Goal: Check status: Check status

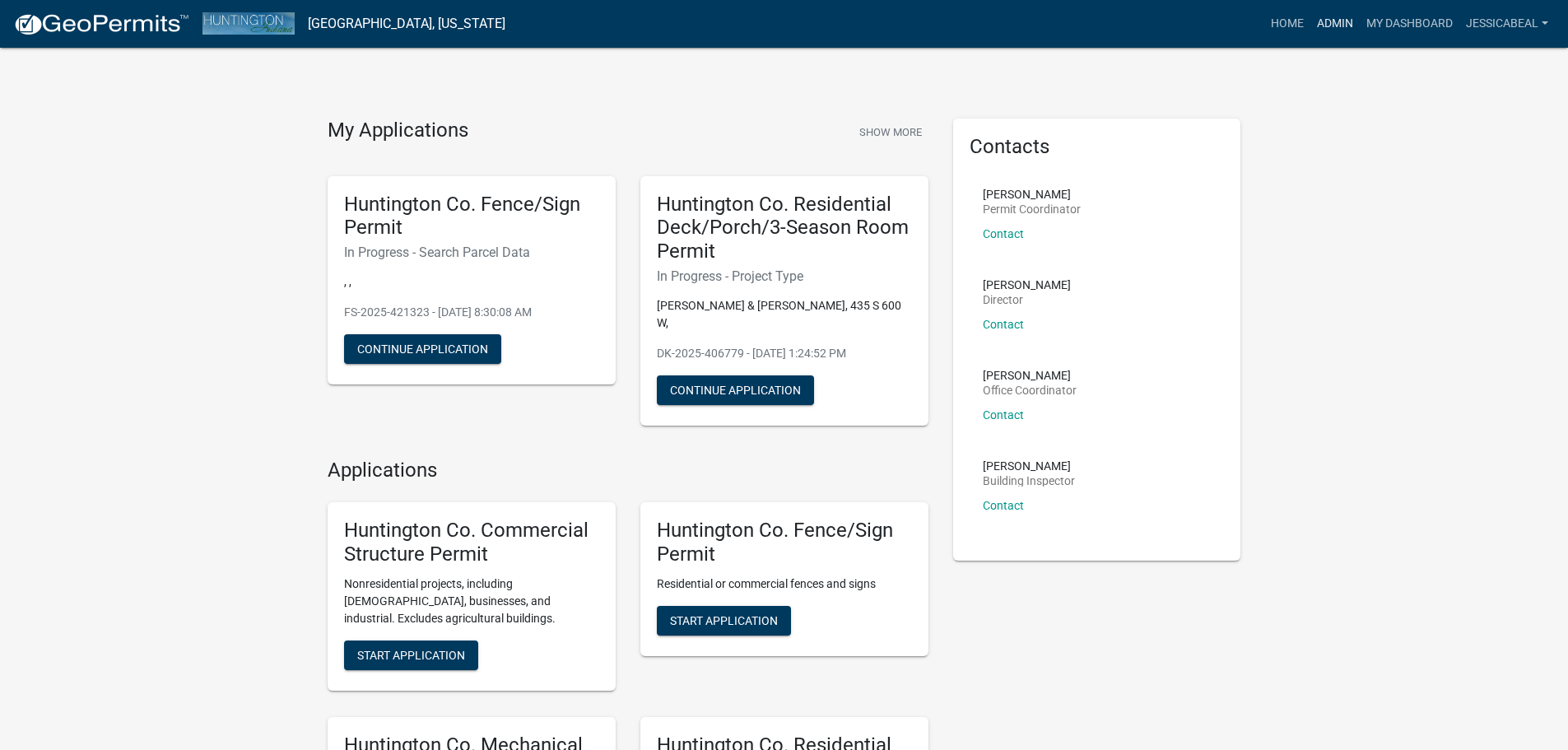
click at [1329, 20] on link "Admin" at bounding box center [1335, 23] width 50 height 31
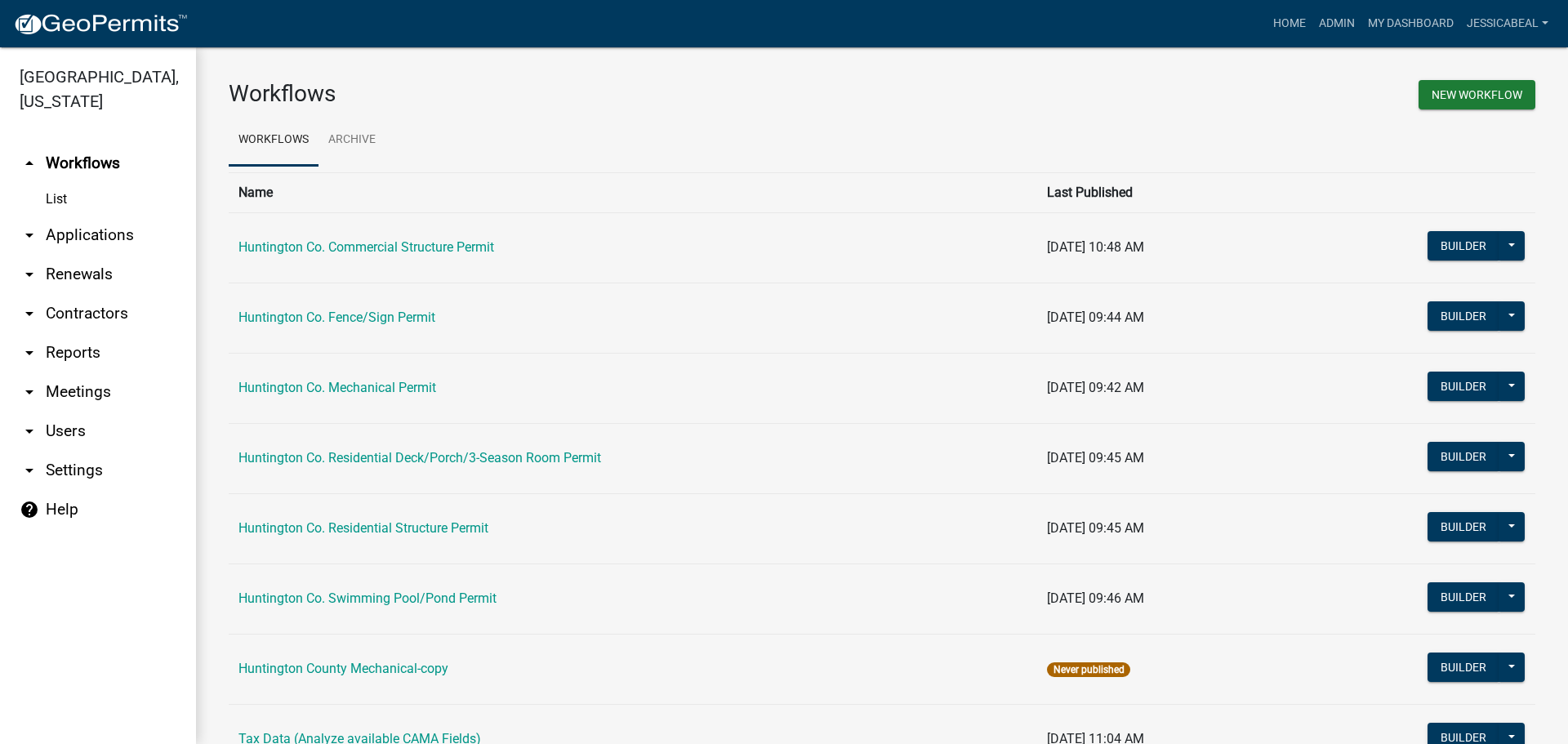
click at [66, 237] on link "arrow_drop_down Applications" at bounding box center [98, 235] width 196 height 39
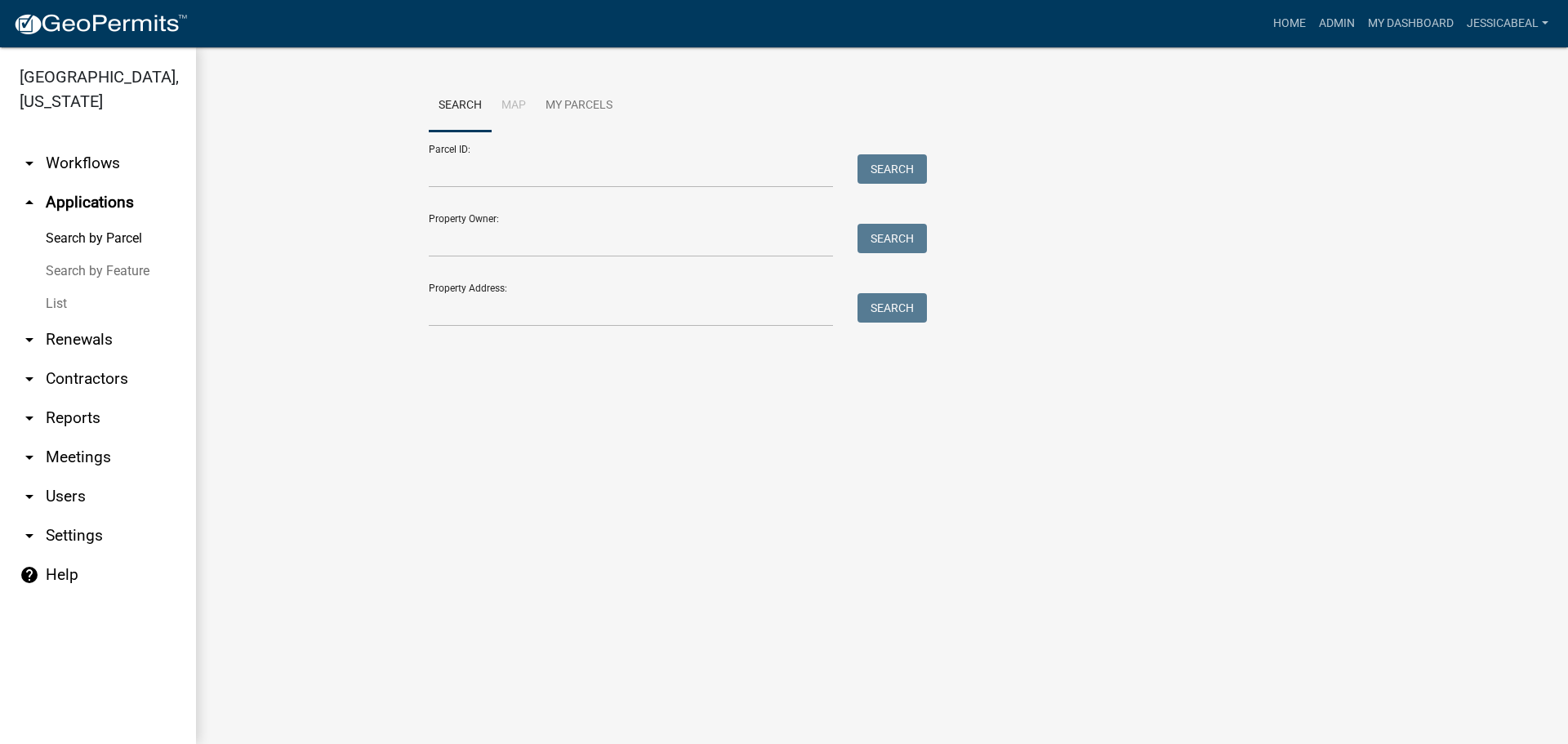
click at [49, 301] on link "List" at bounding box center [98, 304] width 196 height 33
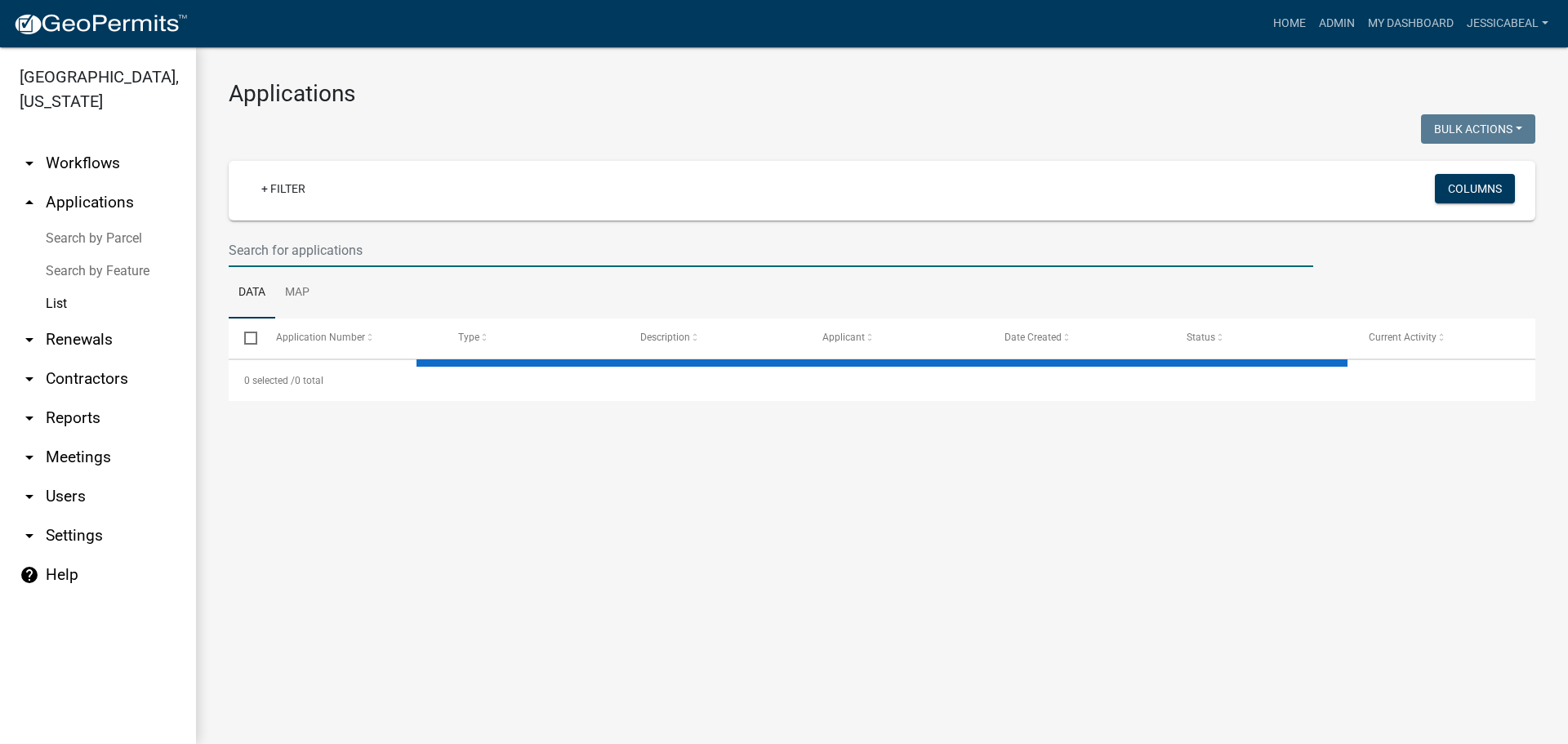
click at [313, 257] on input "text" at bounding box center [770, 250] width 1084 height 34
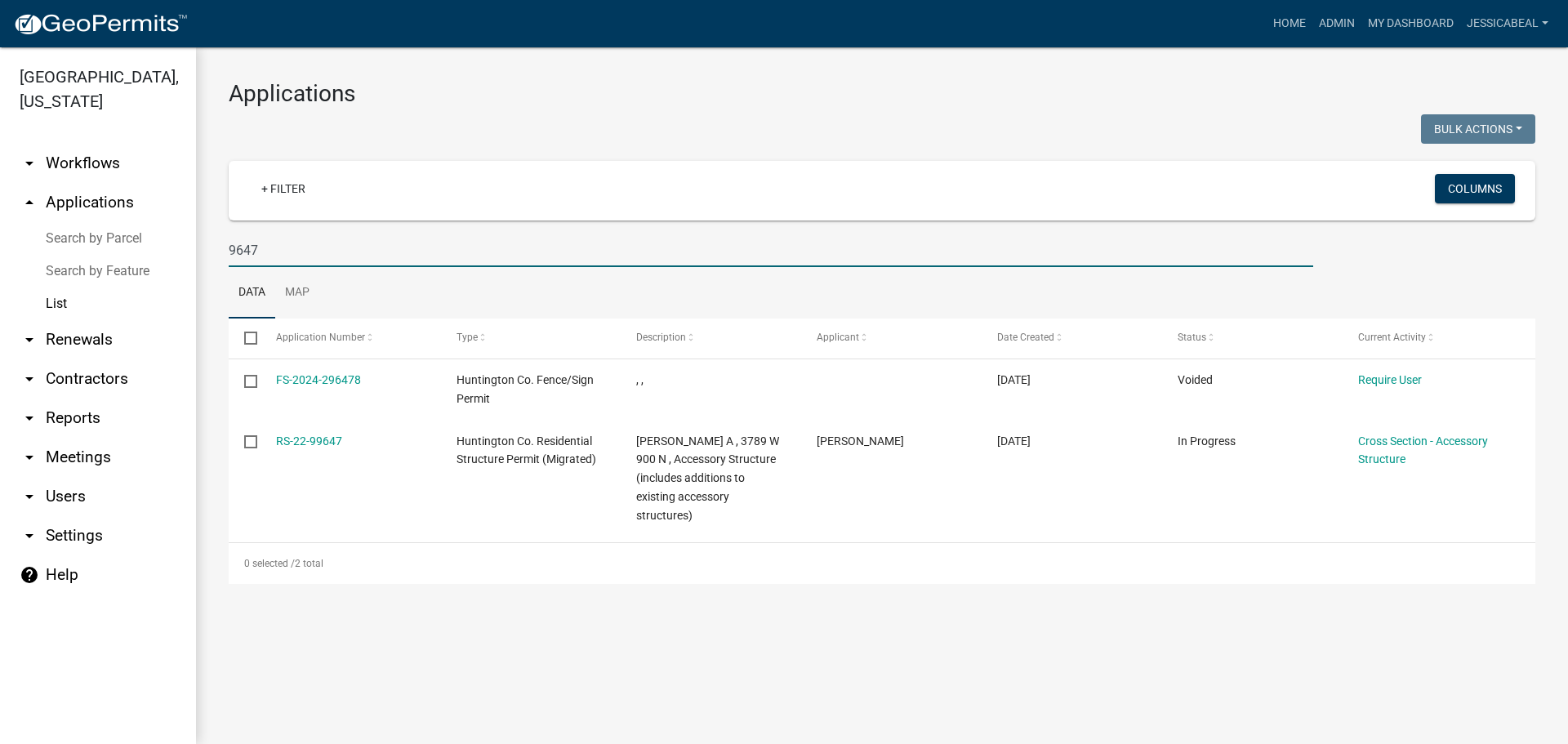
type input "9647"
